Goal: Task Accomplishment & Management: Manage account settings

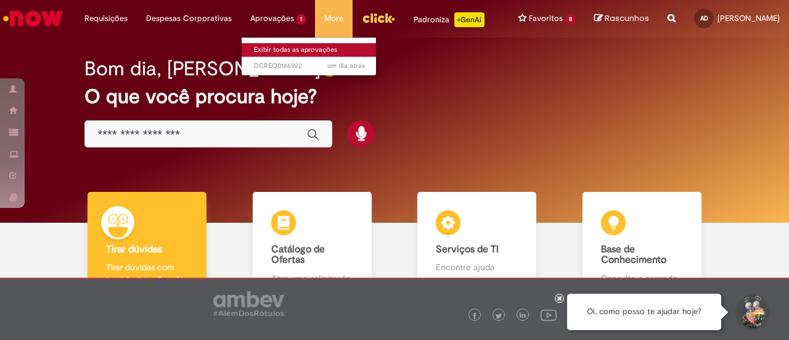
click at [261, 50] on link "Exibir todas as aprovações" at bounding box center [310, 50] width 136 height 14
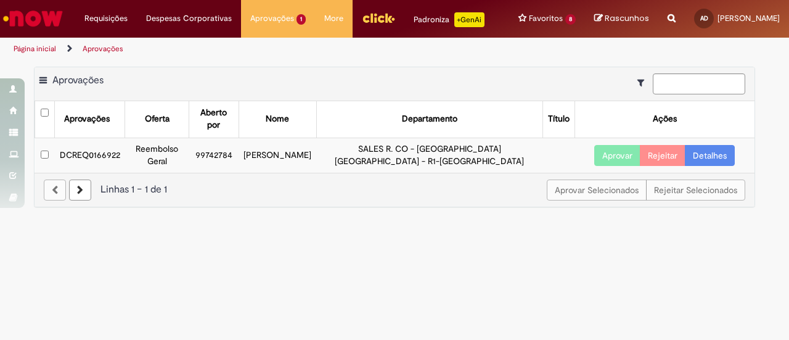
click at [719, 163] on link "Detalhes" at bounding box center [710, 155] width 50 height 21
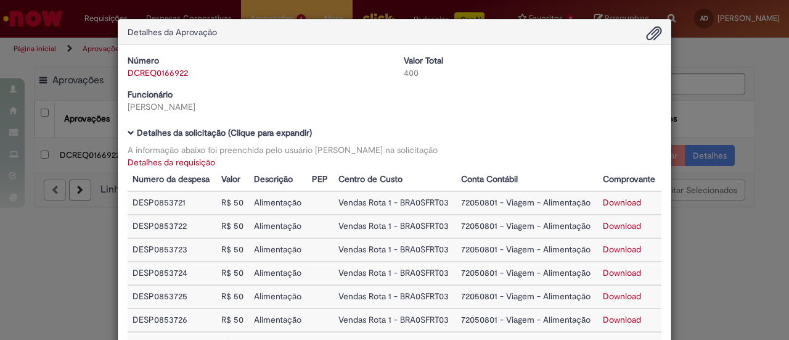
click at [760, 133] on div "Detalhes da Aprovação Número DCREQ0166922 Valor Total 400 Funcionário [PERSON_N…" at bounding box center [394, 170] width 789 height 340
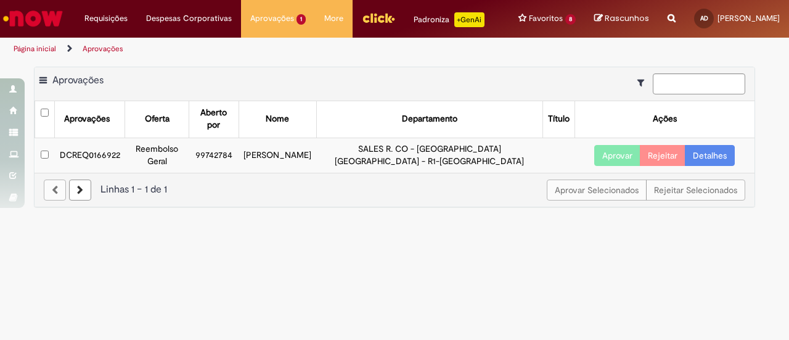
click at [718, 160] on link "Detalhes" at bounding box center [710, 155] width 50 height 21
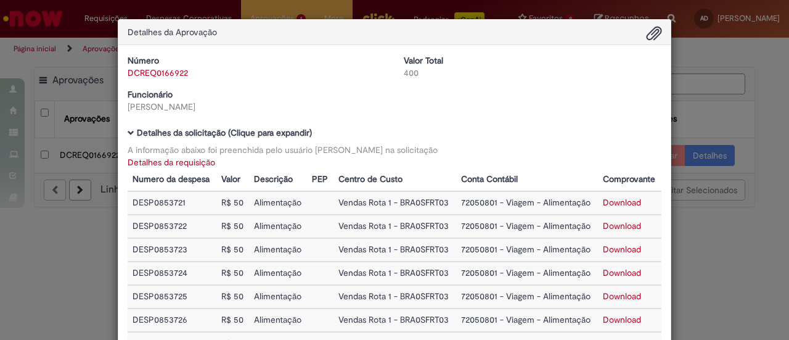
click at [179, 163] on link "Detalhes da requisição" at bounding box center [172, 162] width 88 height 11
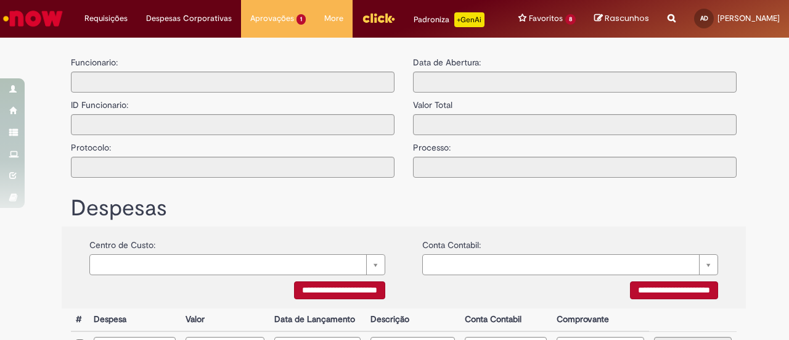
type input "**********"
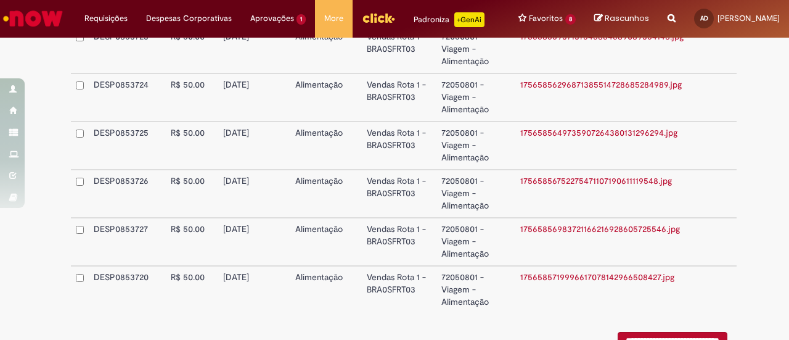
scroll to position [308, 0]
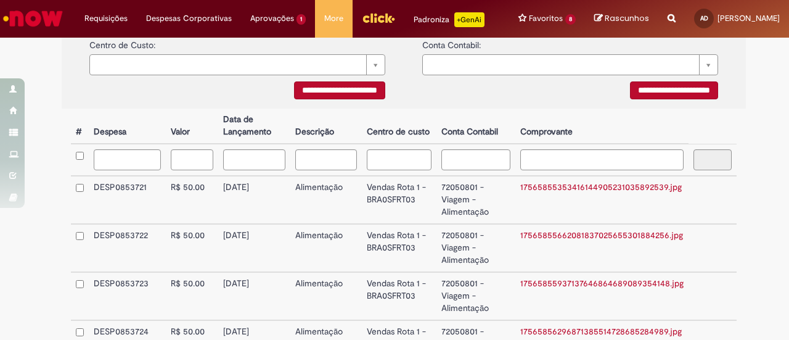
click at [625, 192] on link "17565855353416144905231035892539.jpg" at bounding box center [602, 186] width 162 height 11
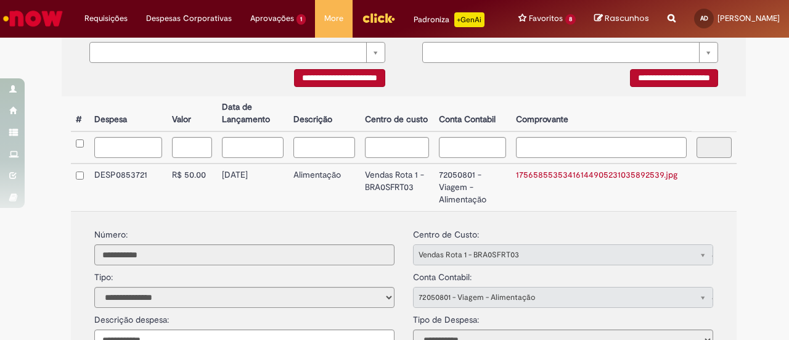
scroll to position [247, 0]
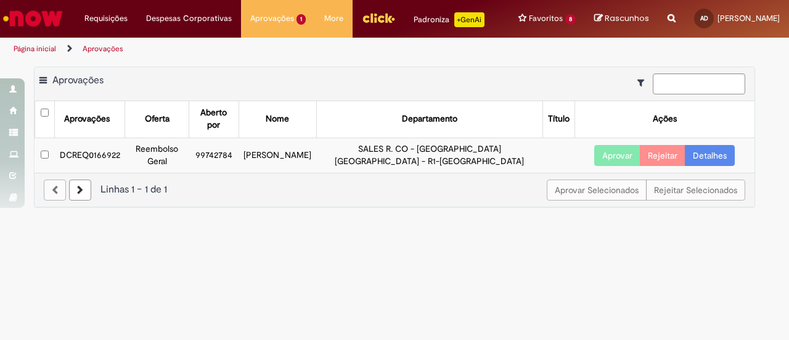
click at [622, 161] on button "Aprovar" at bounding box center [618, 155] width 46 height 21
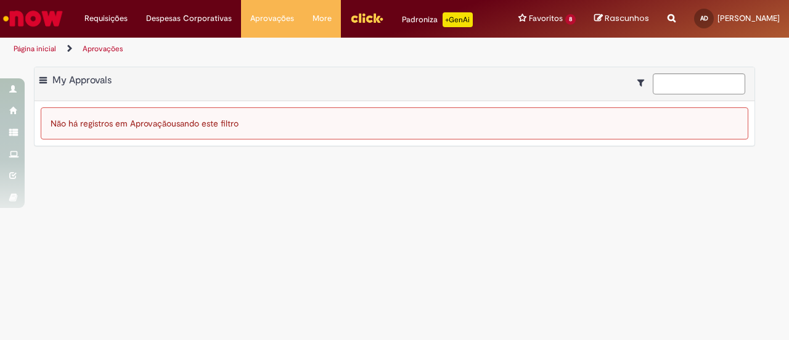
click at [366, 17] on img "Menu Cabeçalho" at bounding box center [366, 18] width 33 height 19
click at [364, 14] on img "Menu Cabeçalho" at bounding box center [366, 18] width 33 height 19
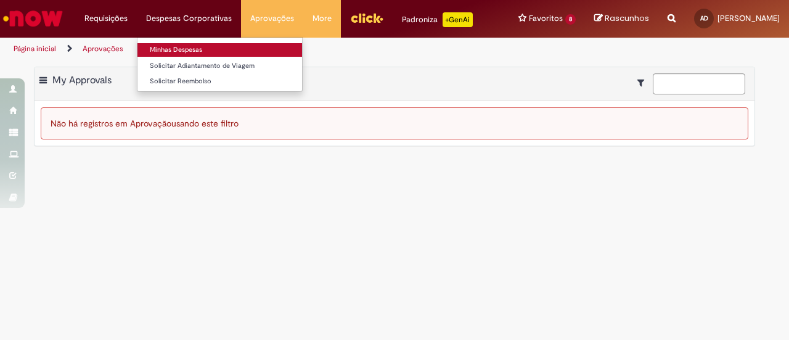
click at [169, 50] on link "Minhas Despesas" at bounding box center [220, 50] width 165 height 14
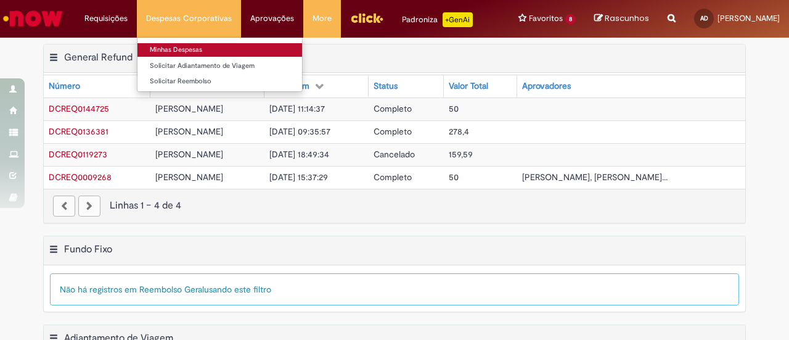
click at [194, 50] on link "Minhas Despesas" at bounding box center [220, 50] width 165 height 14
